Goal: Transaction & Acquisition: Purchase product/service

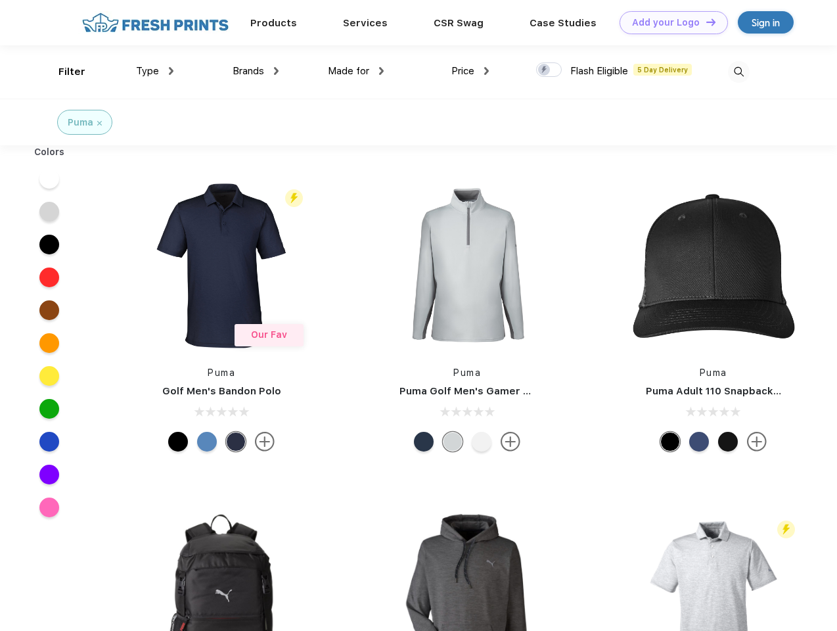
click at [669, 22] on link "Add your Logo Design Tool" at bounding box center [674, 22] width 108 height 23
click at [0, 0] on div "Design Tool" at bounding box center [0, 0] width 0 height 0
click at [705, 22] on link "Add your Logo Design Tool" at bounding box center [674, 22] width 108 height 23
click at [63, 72] on div "Filter" at bounding box center [71, 71] width 27 height 15
click at [155, 71] on span "Type" at bounding box center [147, 71] width 23 height 12
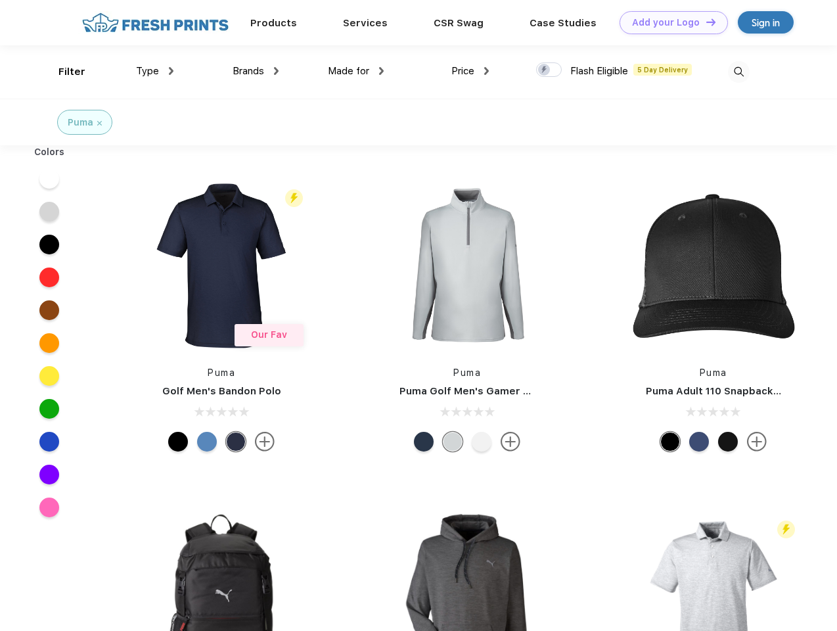
click at [256, 71] on span "Brands" at bounding box center [249, 71] width 32 height 12
click at [356, 71] on span "Made for" at bounding box center [348, 71] width 41 height 12
click at [471, 71] on span "Price" at bounding box center [463, 71] width 23 height 12
click at [549, 70] on div at bounding box center [549, 69] width 26 height 14
click at [545, 70] on input "checkbox" at bounding box center [540, 66] width 9 height 9
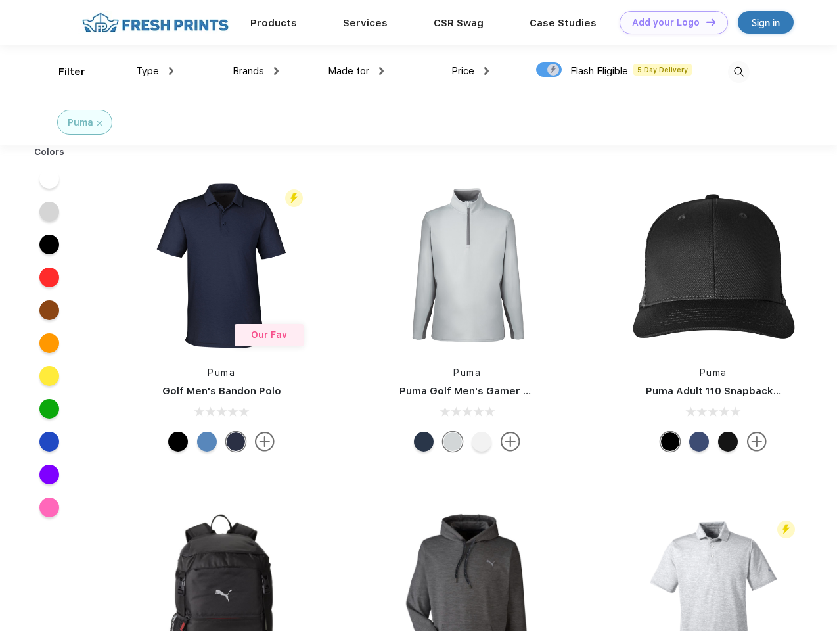
click at [739, 72] on img at bounding box center [739, 72] width 22 height 22
